Goal: Task Accomplishment & Management: Manage account settings

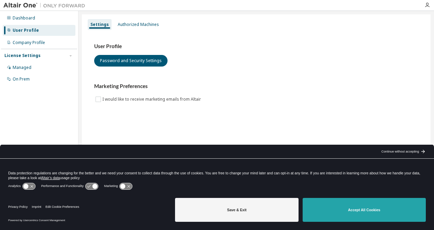
click at [358, 213] on button "Accept All Cookies" at bounding box center [363, 210] width 123 height 24
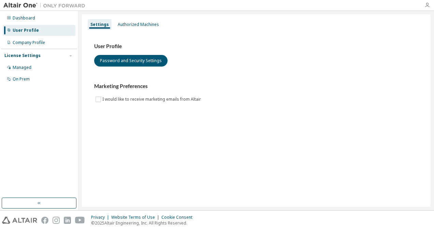
click at [427, 4] on icon "button" at bounding box center [426, 4] width 5 height 5
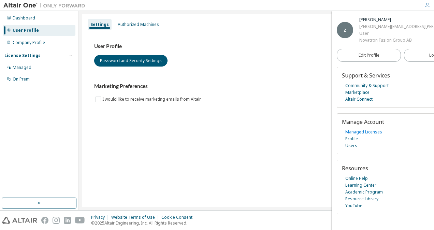
click at [372, 131] on link "Managed Licenses" at bounding box center [363, 132] width 37 height 7
